Goal: Navigation & Orientation: Find specific page/section

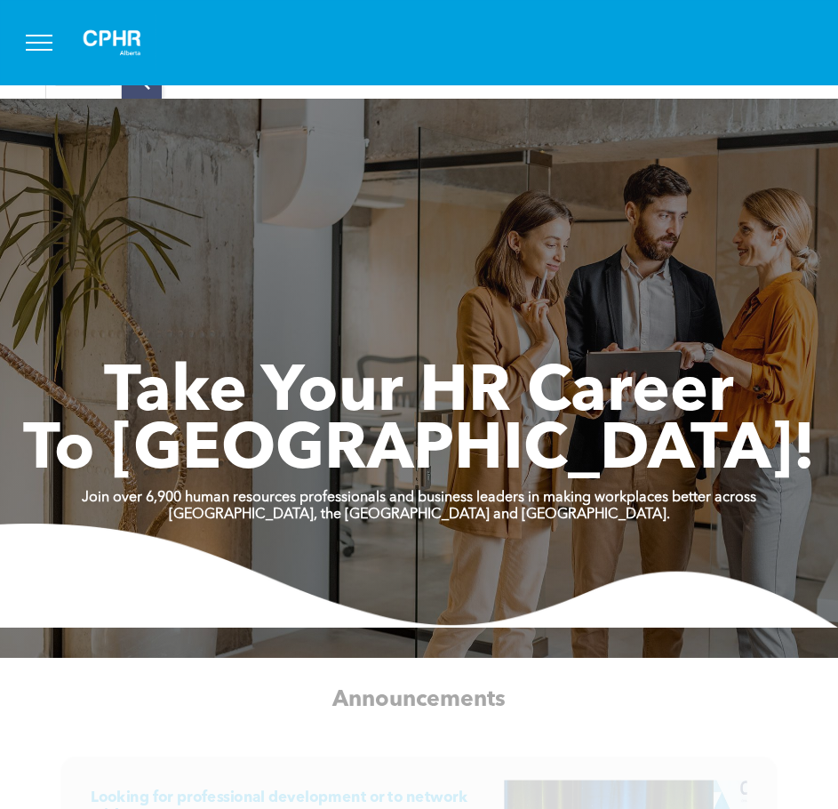
click at [44, 33] on button "menu" at bounding box center [39, 43] width 46 height 46
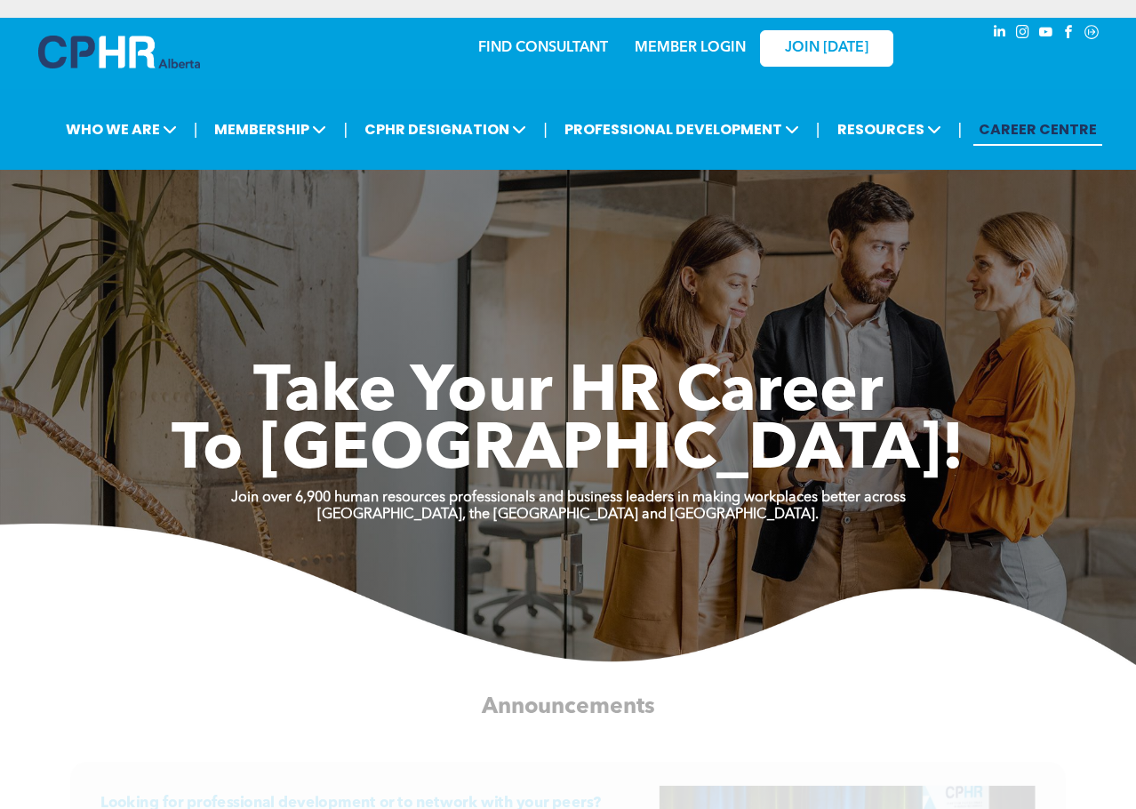
click at [683, 50] on link "MEMBER LOGIN" at bounding box center [690, 48] width 111 height 14
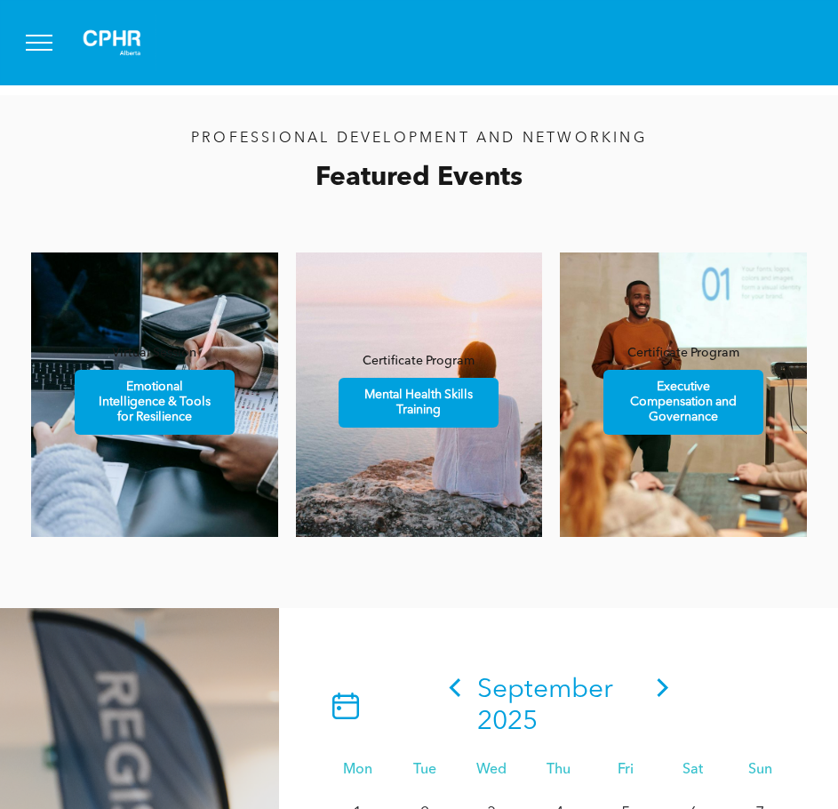
scroll to position [1244, 0]
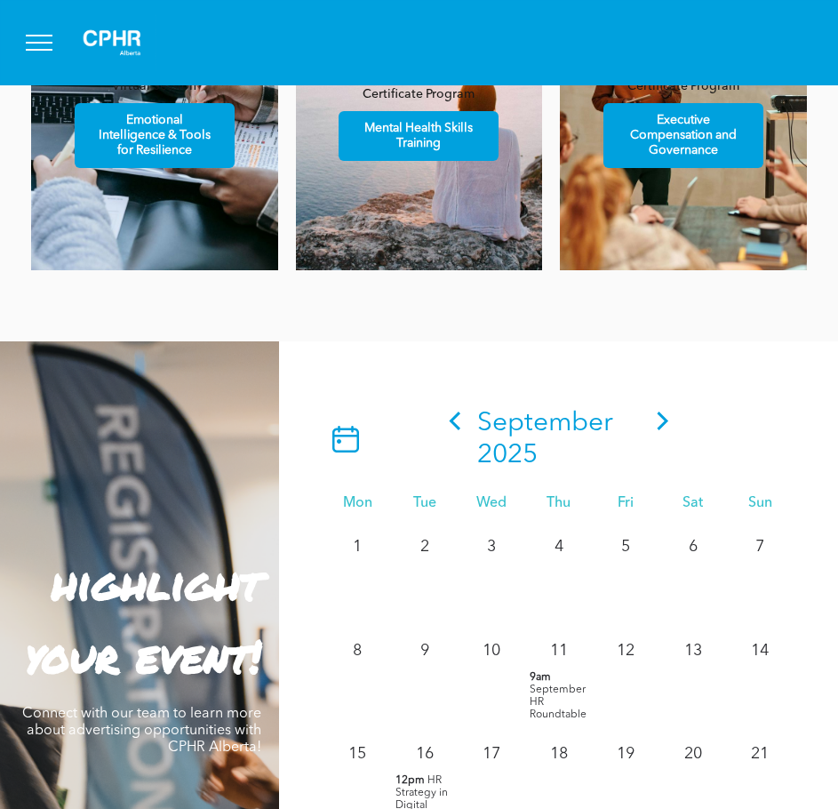
click at [653, 426] on icon at bounding box center [663, 421] width 27 height 19
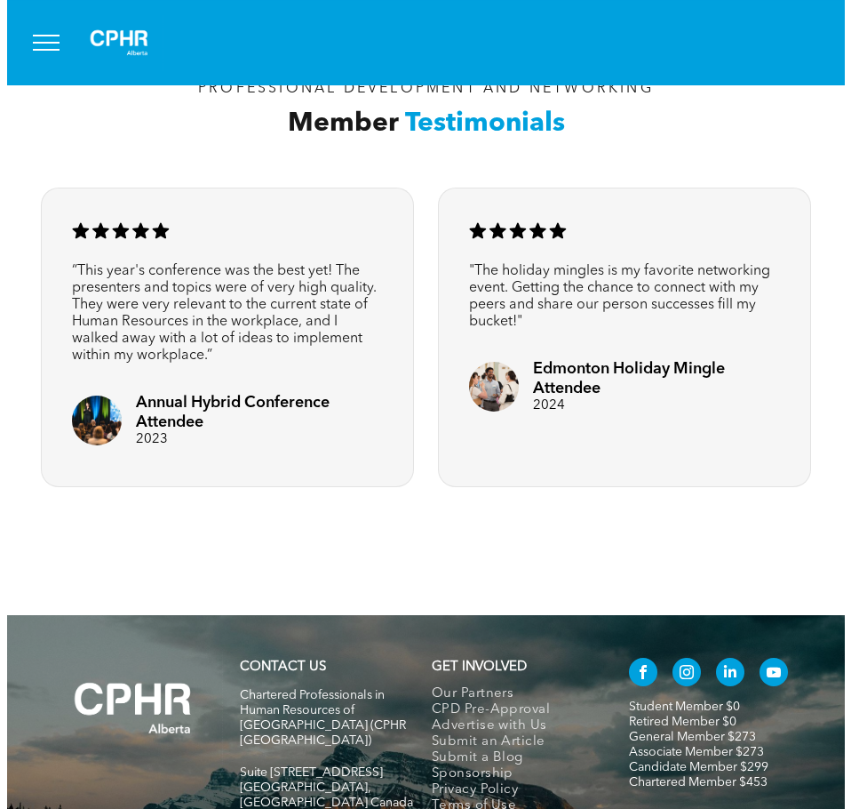
scroll to position [2400, 0]
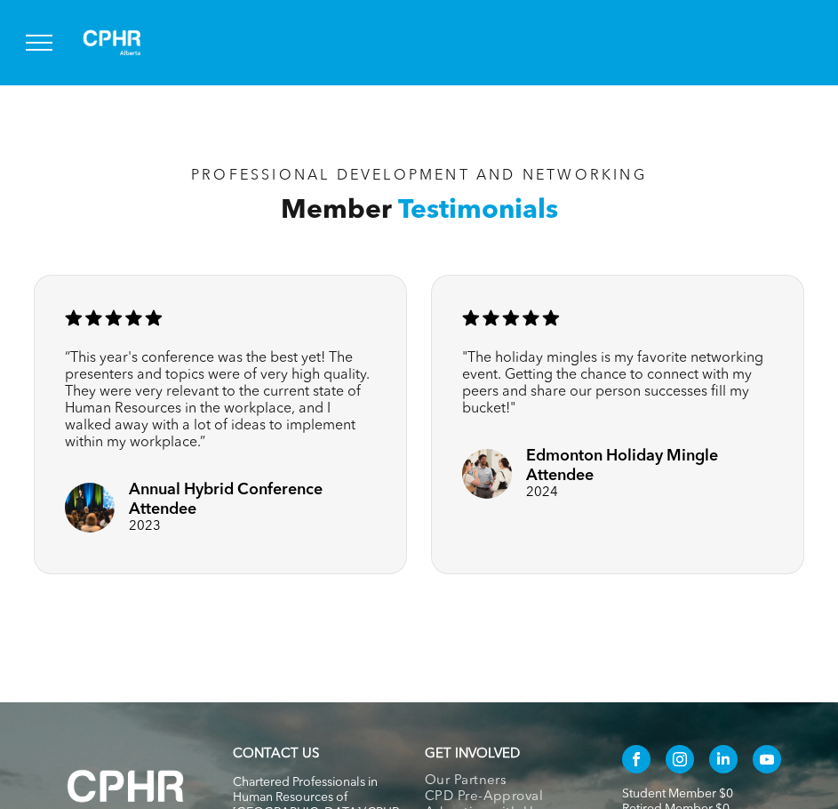
click at [33, 39] on button "menu" at bounding box center [39, 43] width 46 height 46
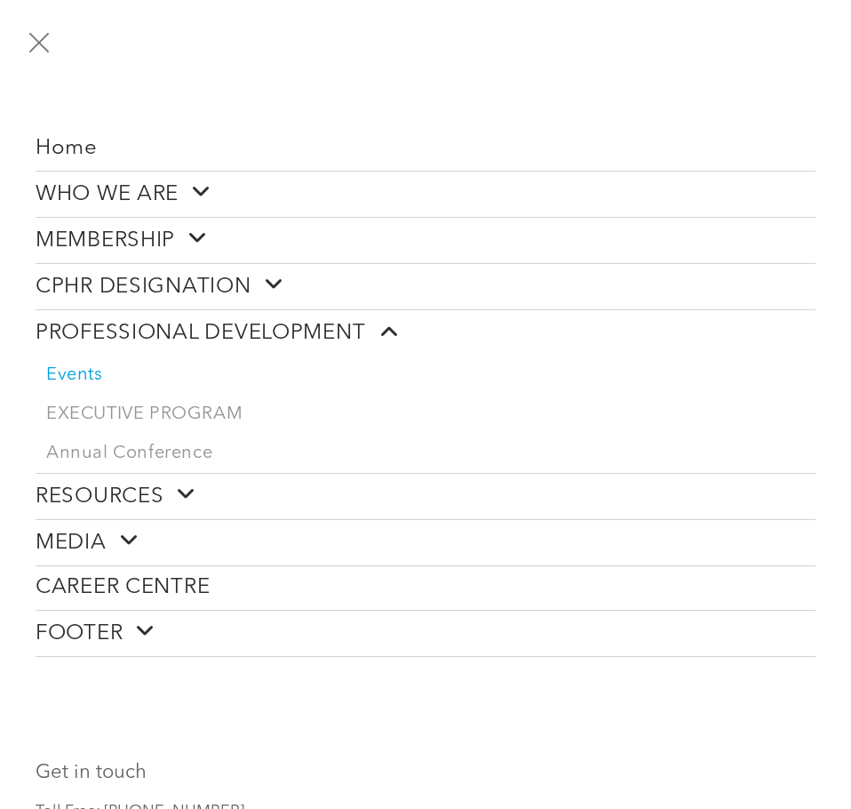
click at [84, 373] on span "Events" at bounding box center [74, 374] width 57 height 21
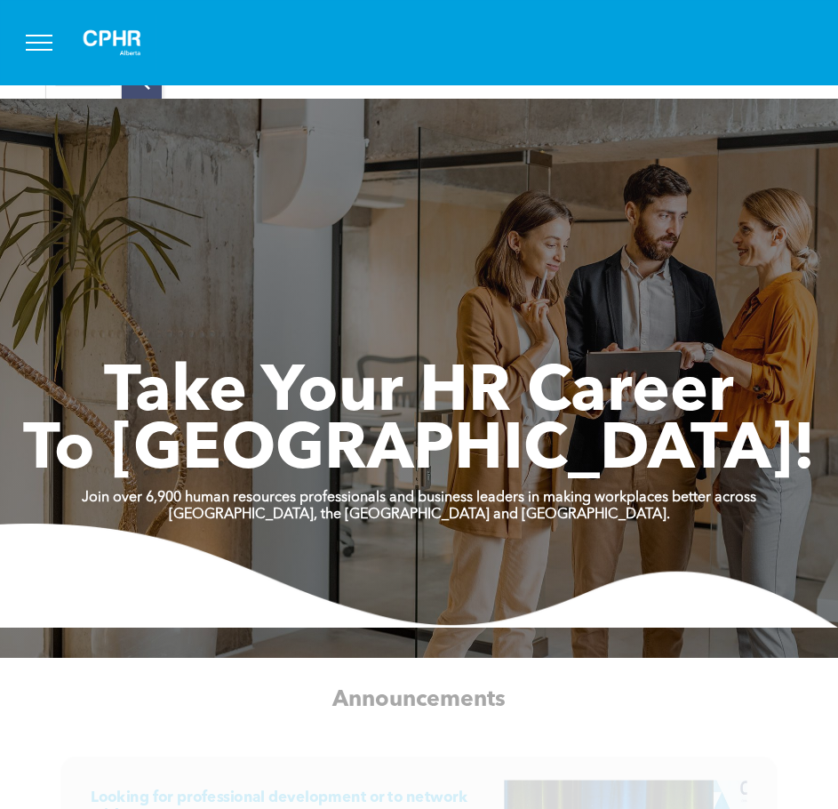
click at [28, 27] on button "menu" at bounding box center [39, 43] width 46 height 46
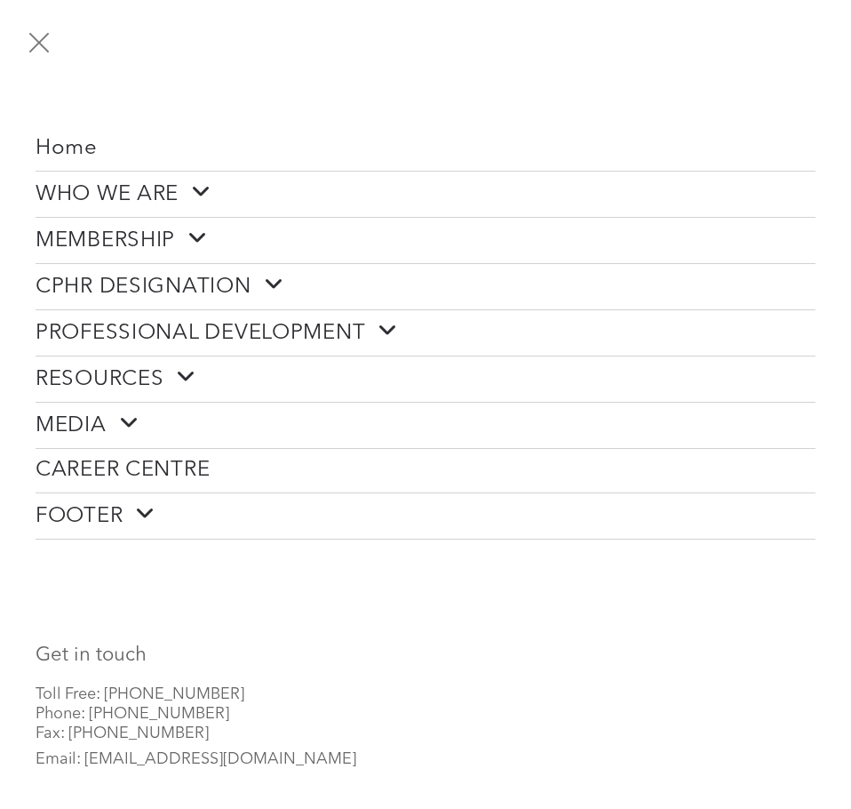
click at [193, 223] on link "MEMBERSHIP" at bounding box center [426, 240] width 780 height 45
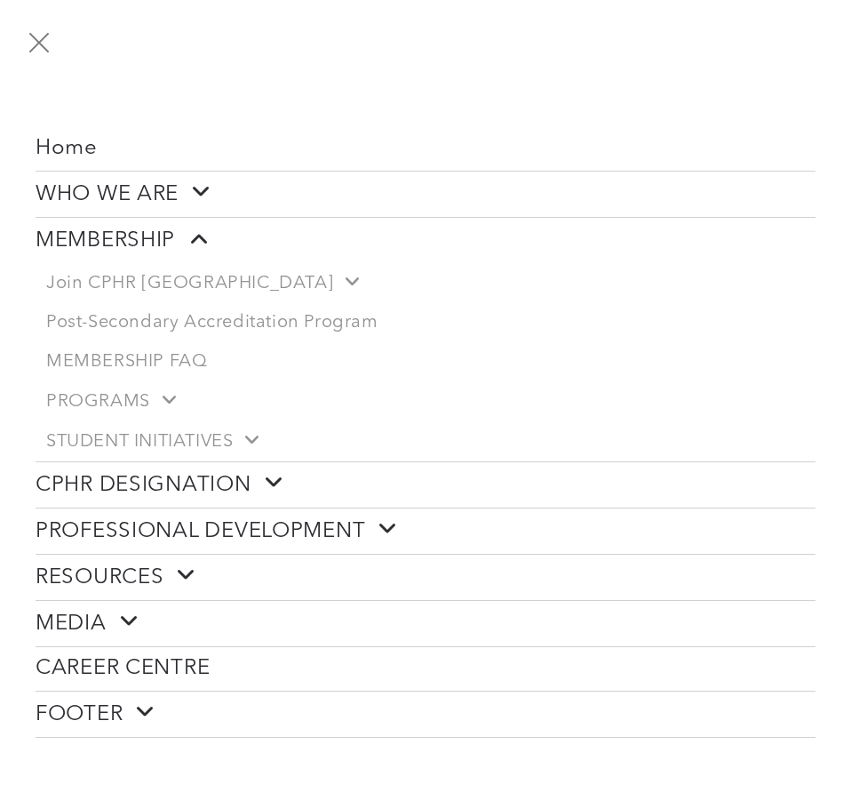
click at [193, 223] on link "MEMBERSHIP" at bounding box center [426, 240] width 780 height 45
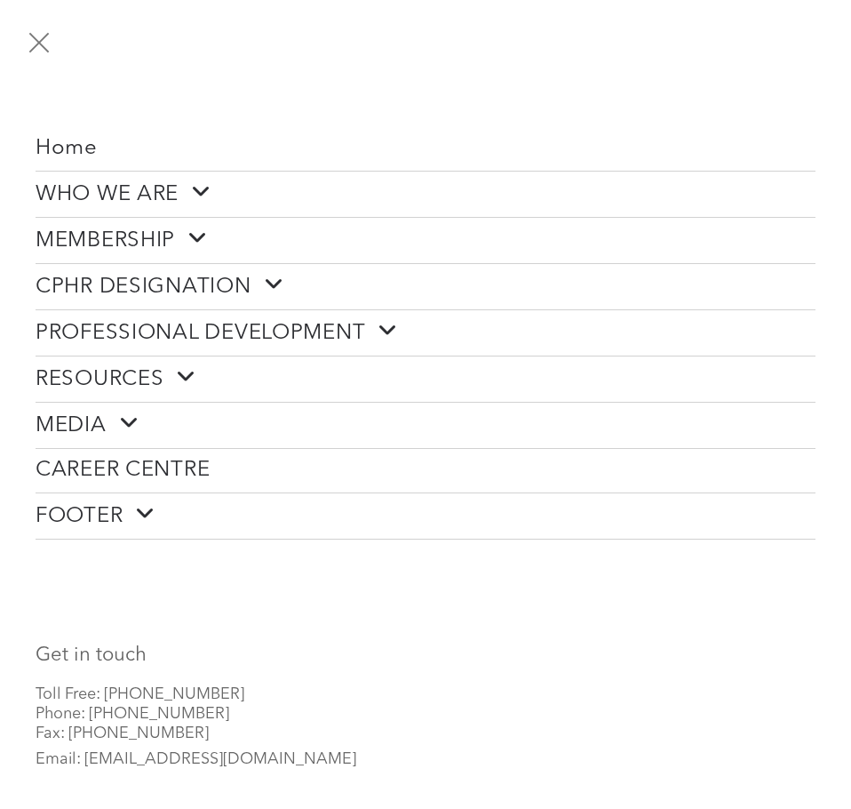
click at [166, 370] on span at bounding box center [180, 376] width 33 height 23
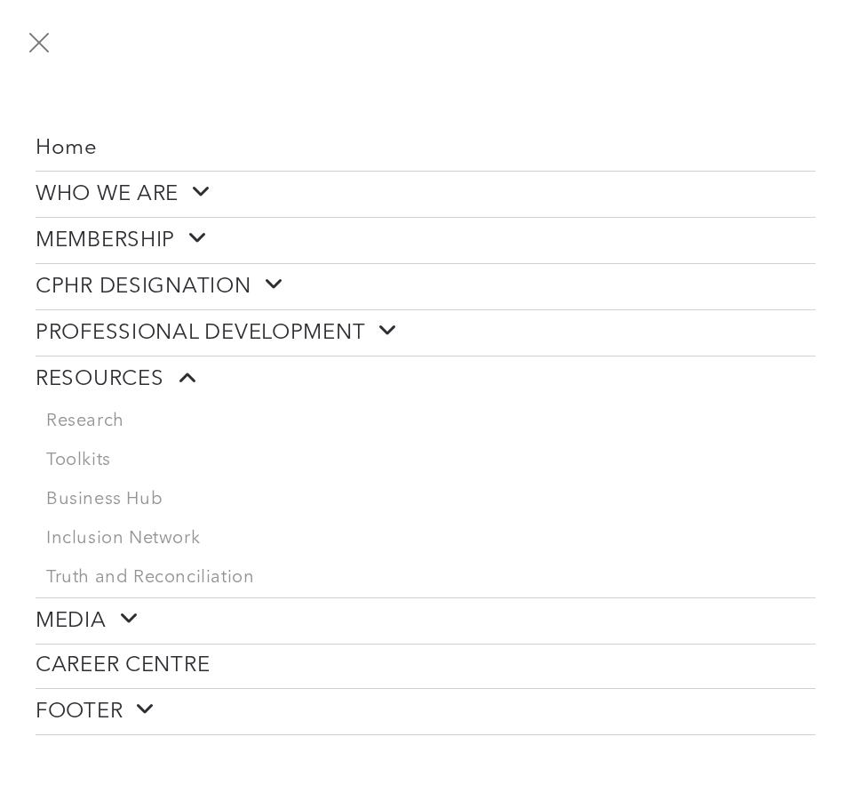
click at [166, 370] on span at bounding box center [180, 376] width 33 height 23
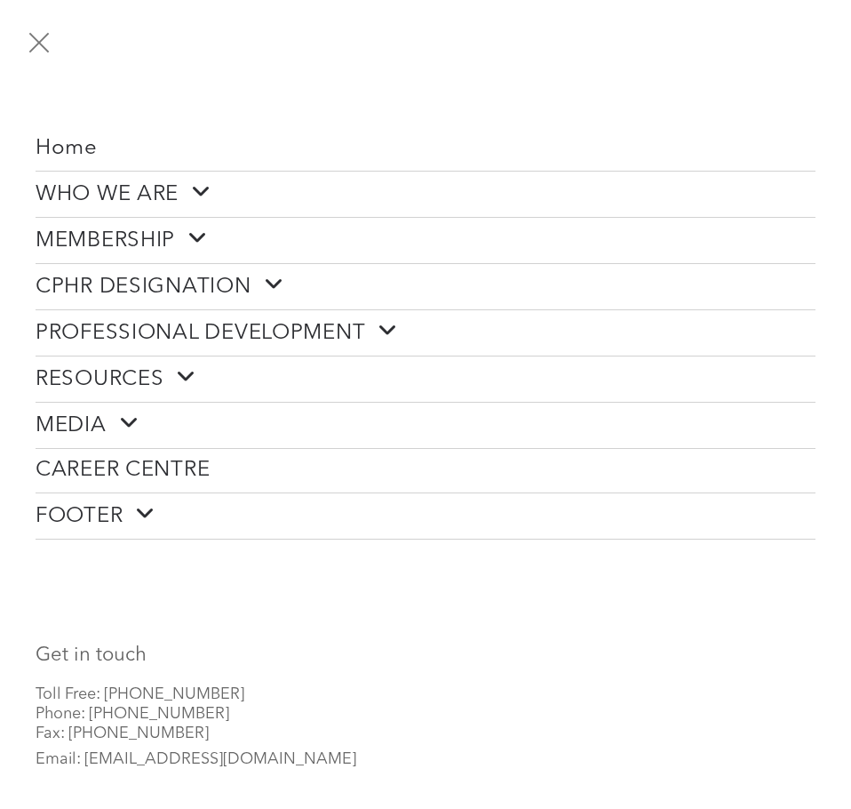
click at [198, 335] on span "PROFESSIONAL DEVELOPMENT" at bounding box center [217, 333] width 363 height 28
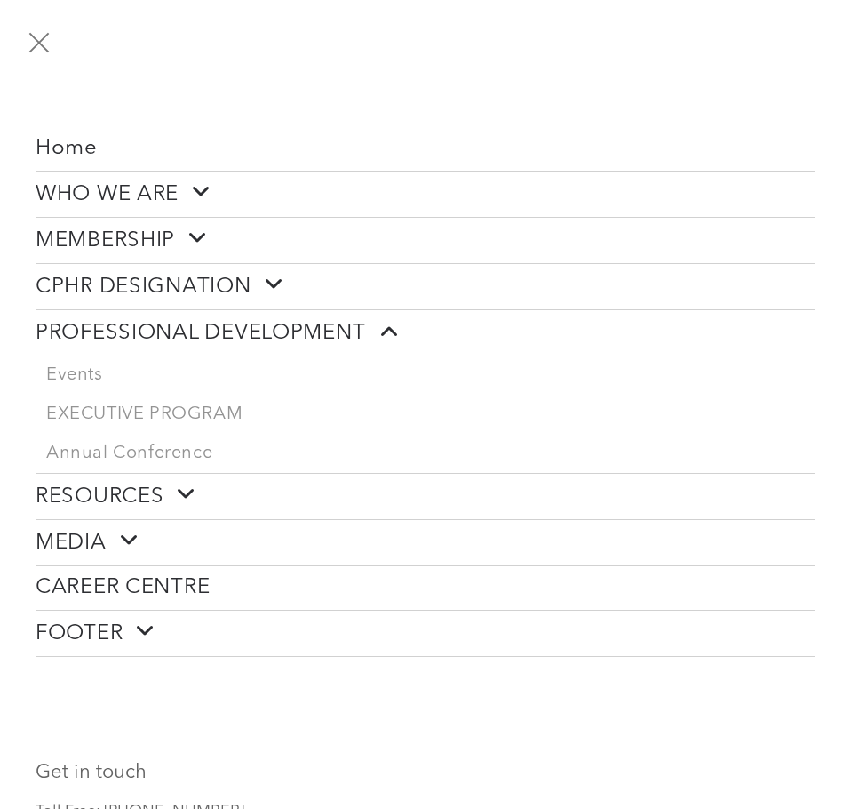
click at [38, 43] on span "menu" at bounding box center [39, 42] width 20 height 20
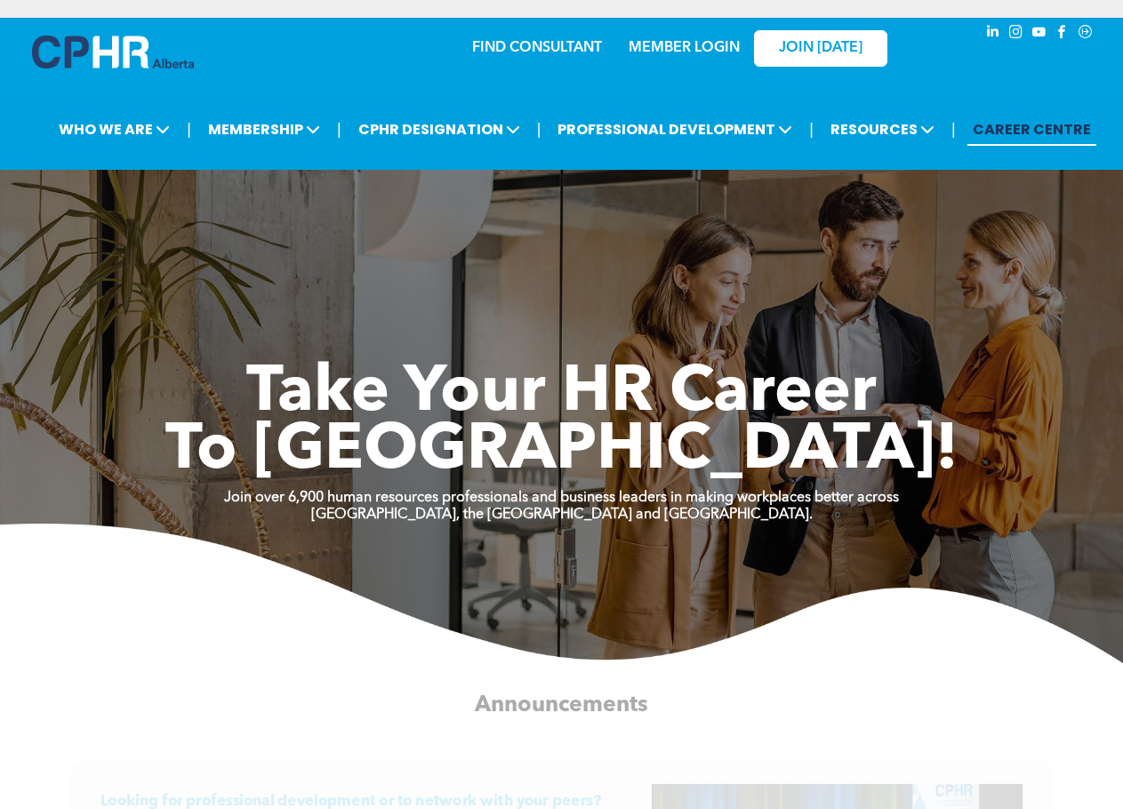
click at [661, 46] on link "MEMBER LOGIN" at bounding box center [683, 48] width 111 height 14
